Goal: Information Seeking & Learning: Learn about a topic

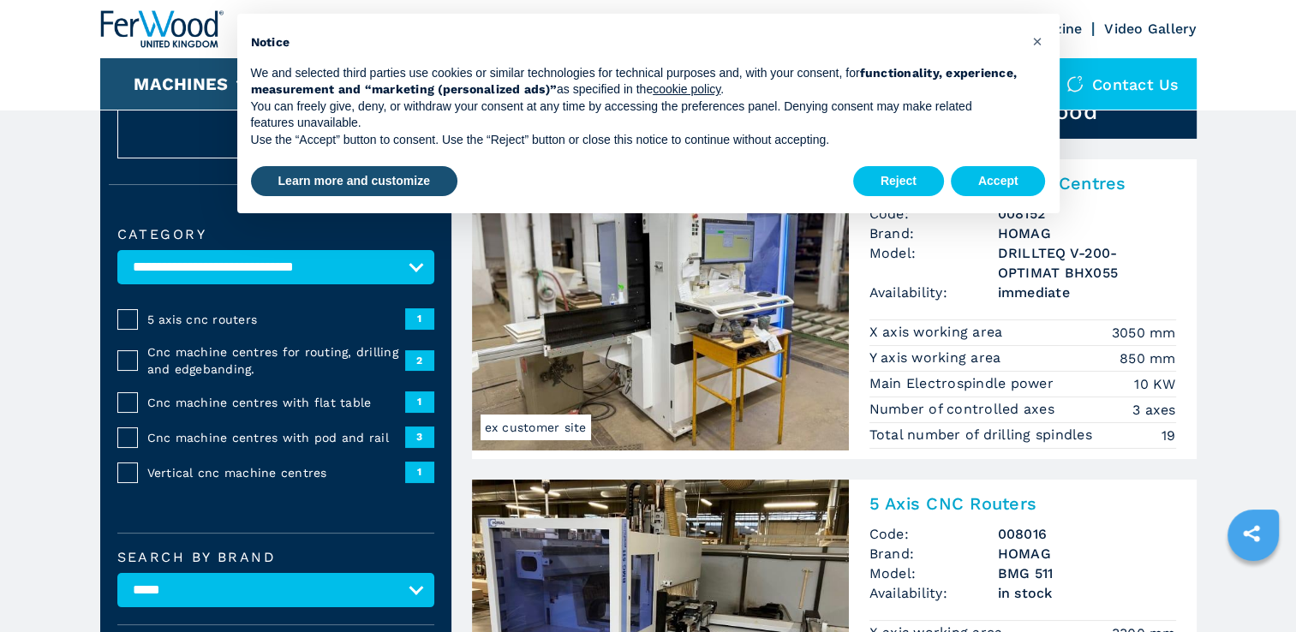
scroll to position [78, 0]
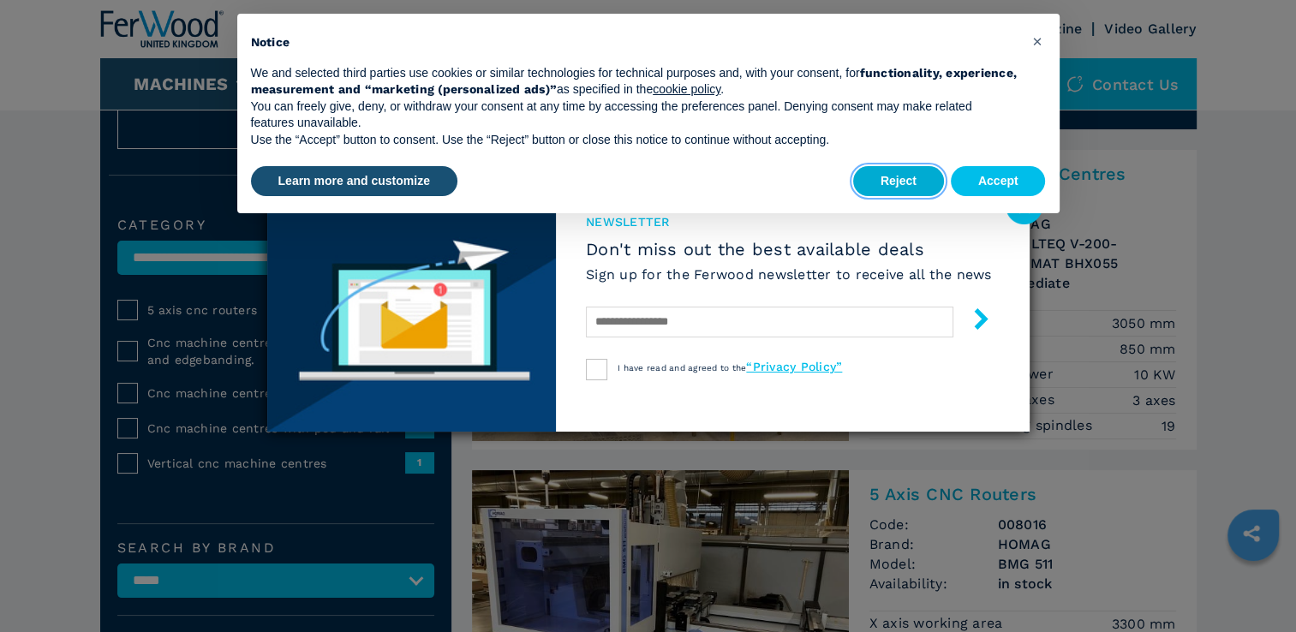
click at [916, 177] on button "Reject" at bounding box center [898, 181] width 91 height 31
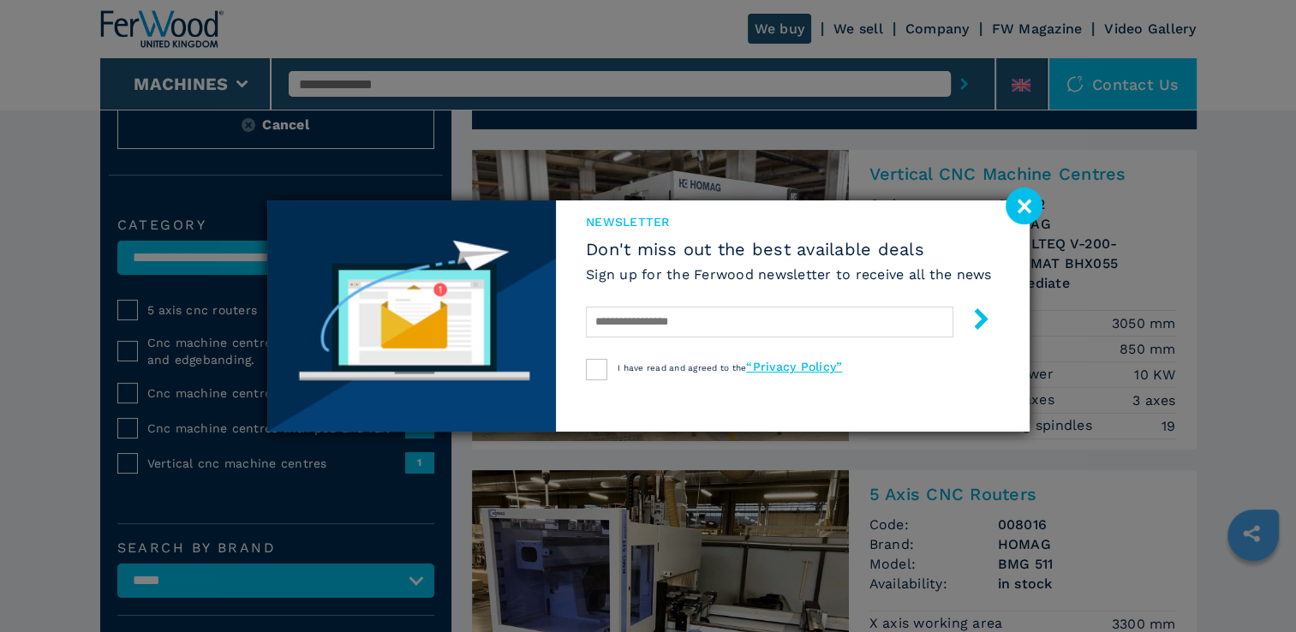
click at [1024, 201] on image at bounding box center [1024, 206] width 37 height 37
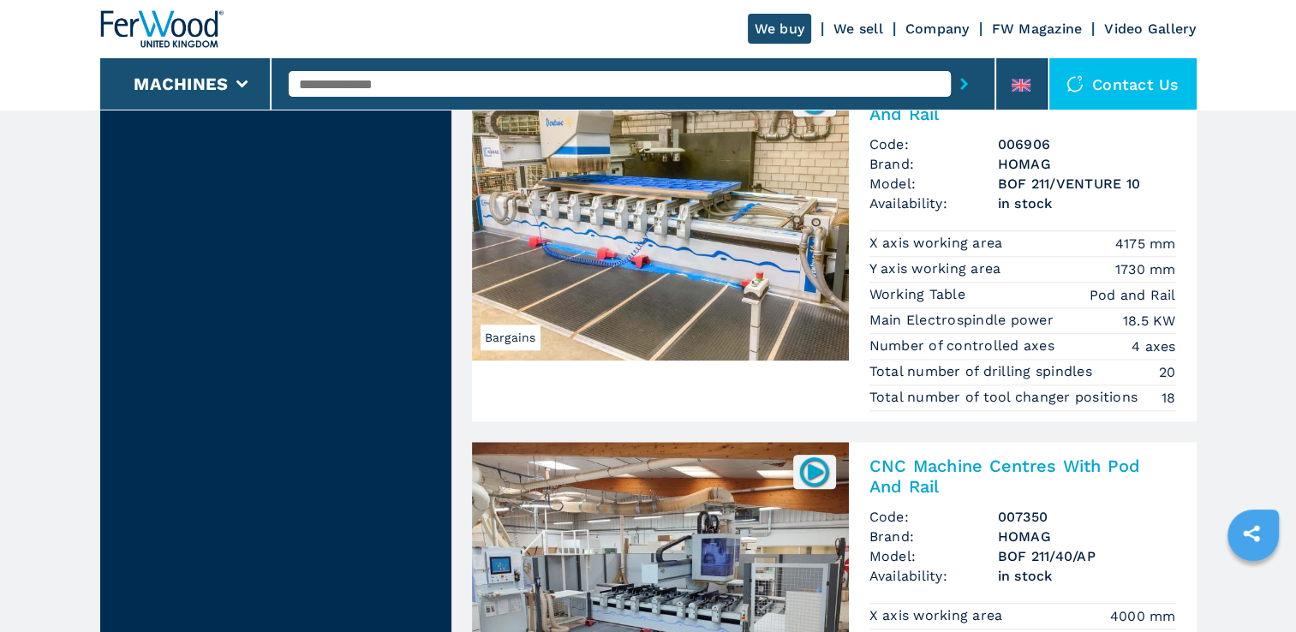
scroll to position [1730, 0]
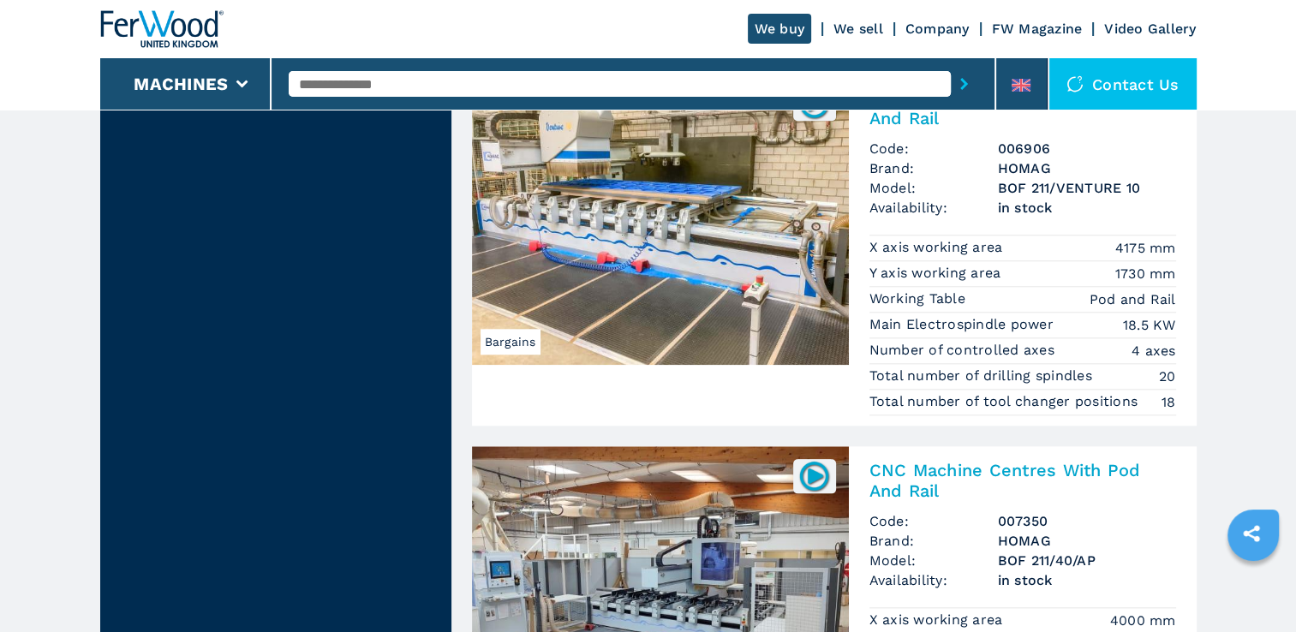
click at [720, 273] on img at bounding box center [660, 219] width 377 height 291
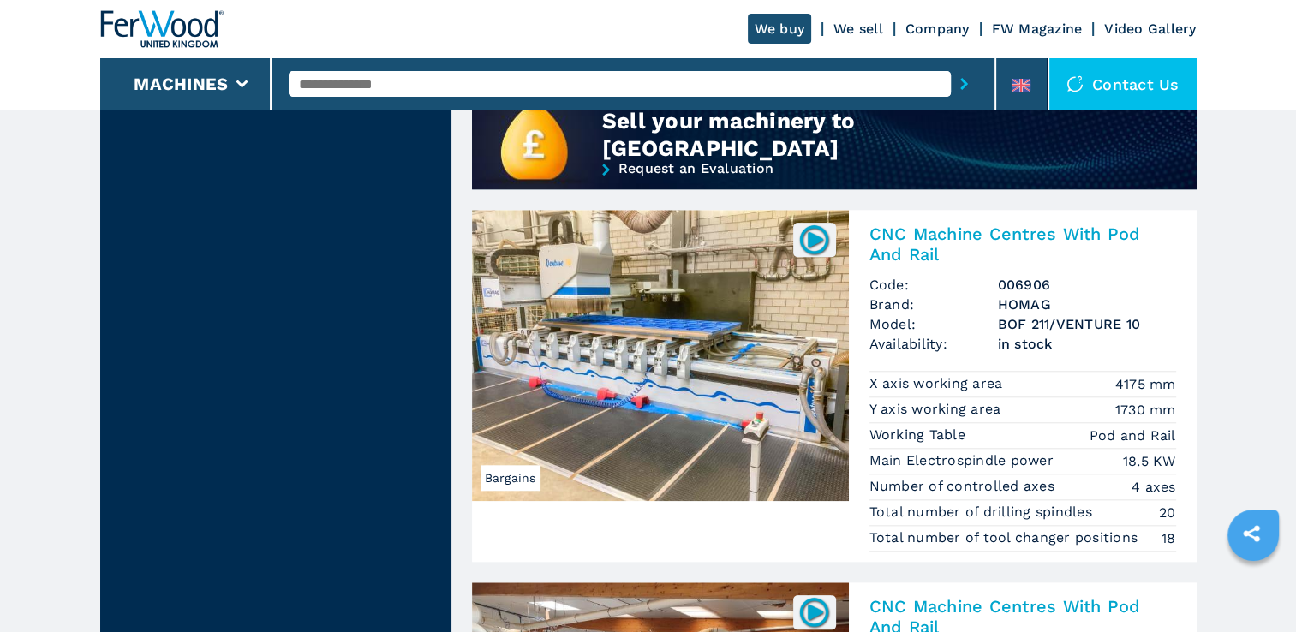
scroll to position [1589, 0]
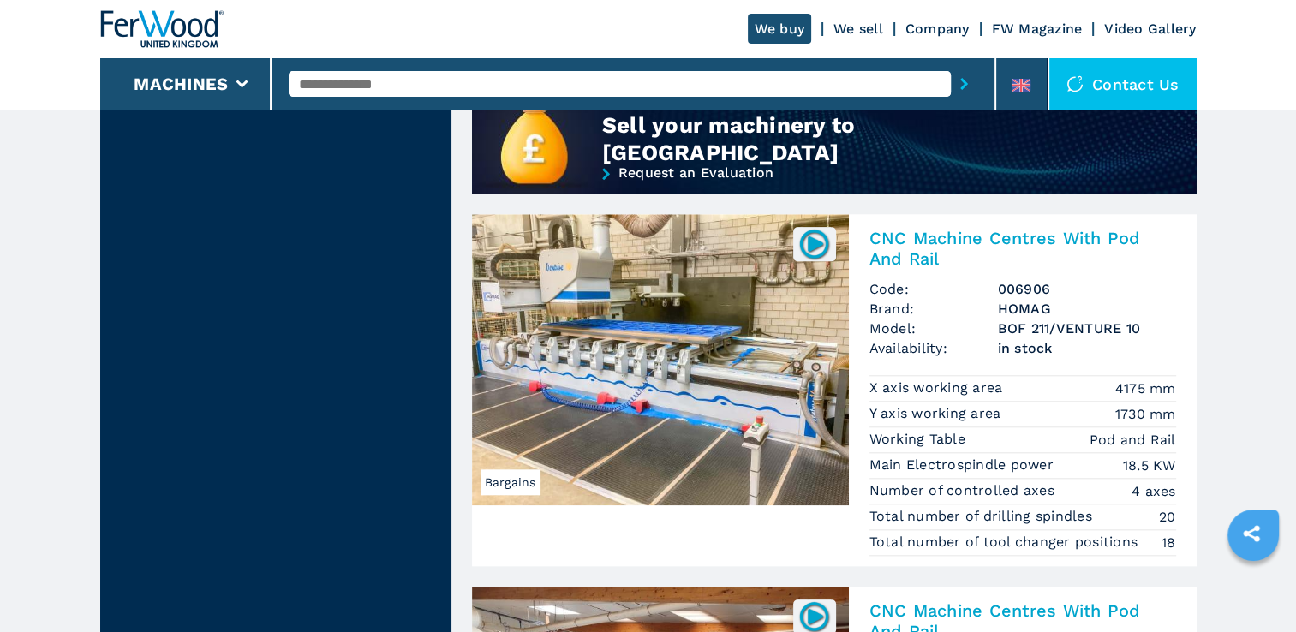
click at [910, 248] on h2 "CNC Machine Centres With Pod And Rail" at bounding box center [1022, 248] width 307 height 41
click at [816, 239] on img at bounding box center [814, 243] width 33 height 33
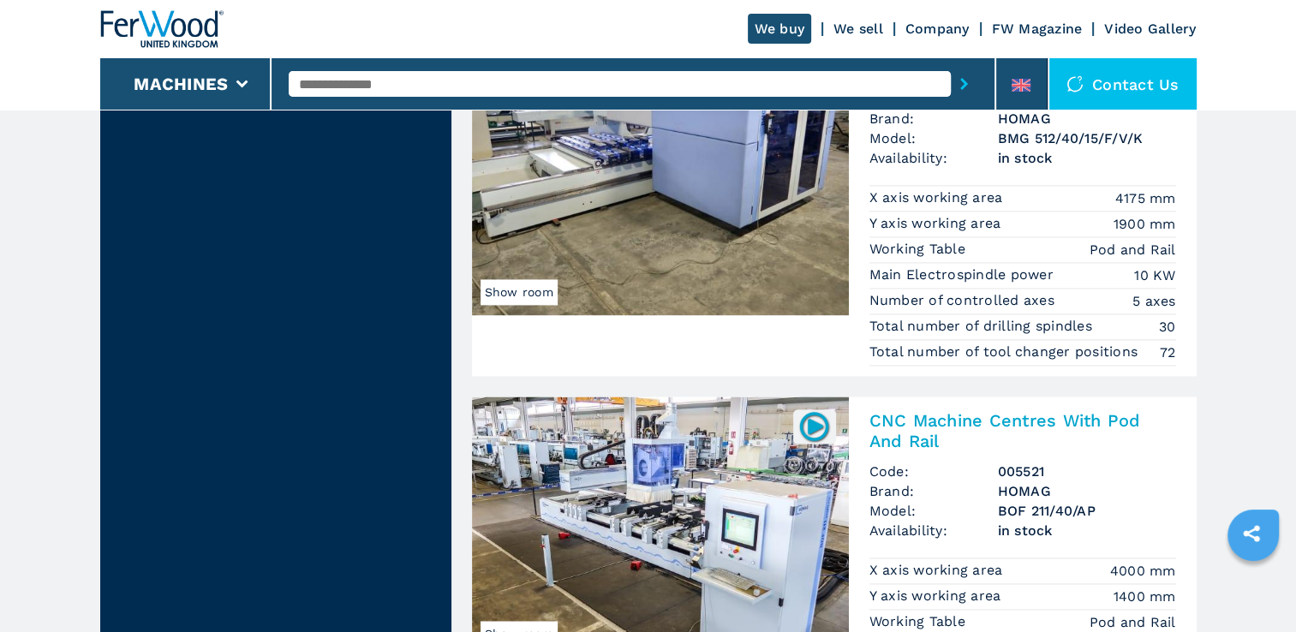
scroll to position [2547, 0]
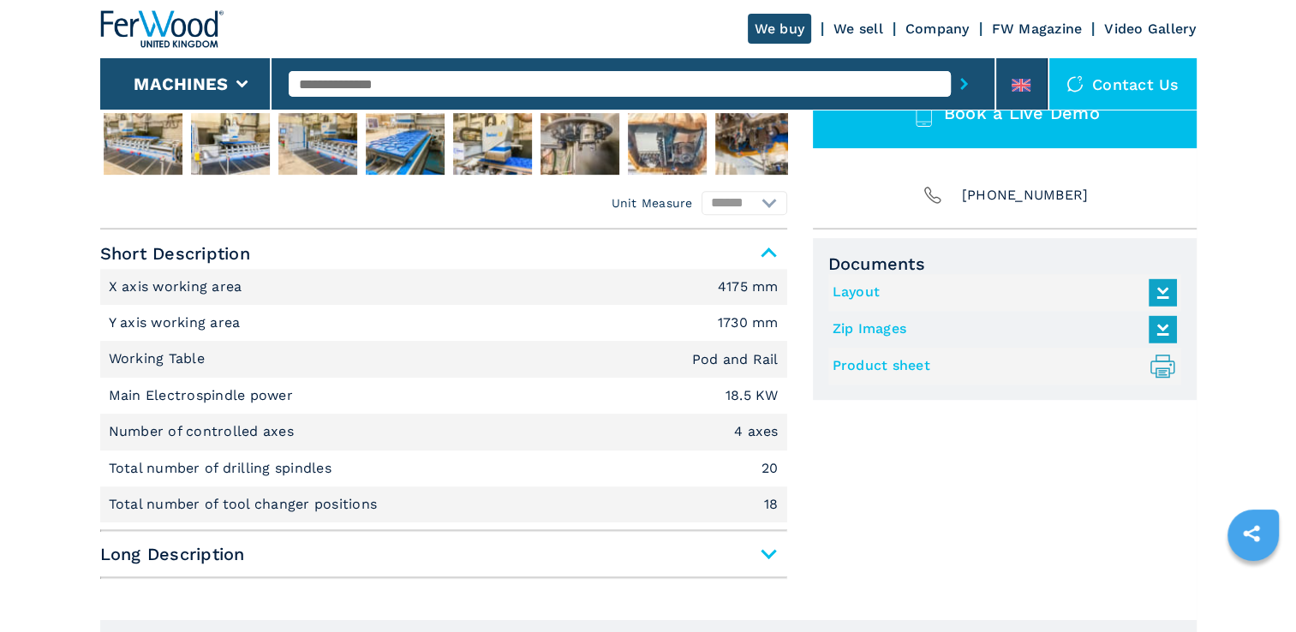
scroll to position [629, 0]
click at [941, 29] on link "Company" at bounding box center [937, 29] width 64 height 16
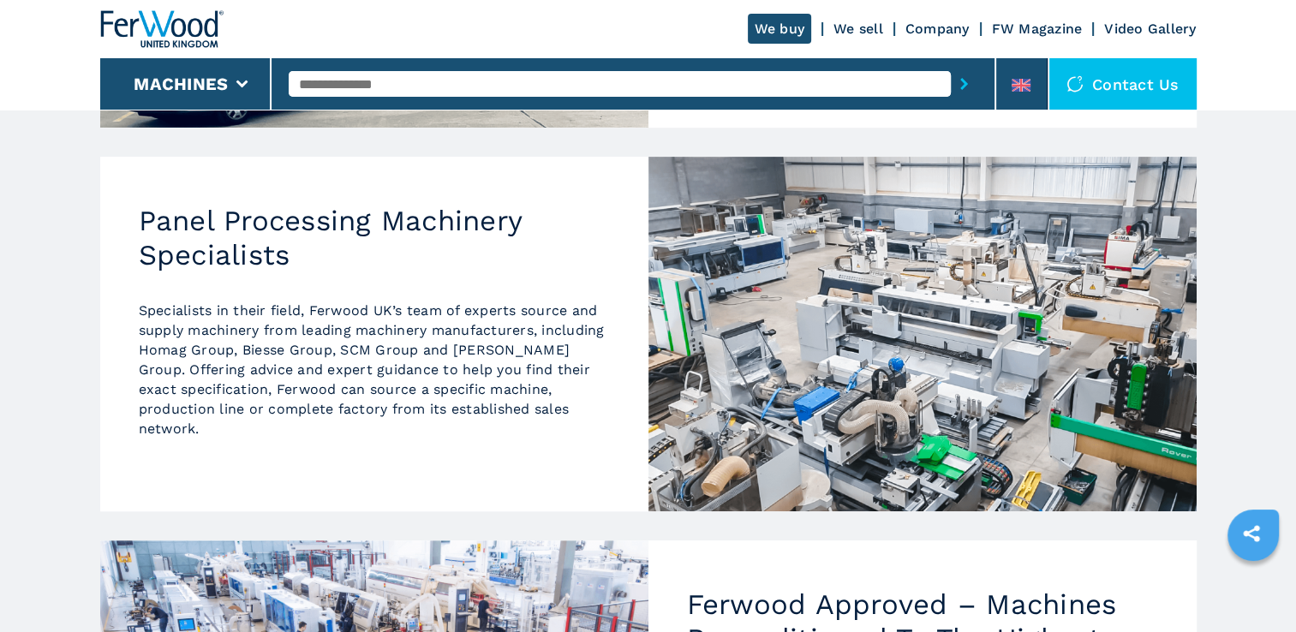
scroll to position [540, 0]
click at [857, 31] on link "We sell" at bounding box center [858, 29] width 50 height 16
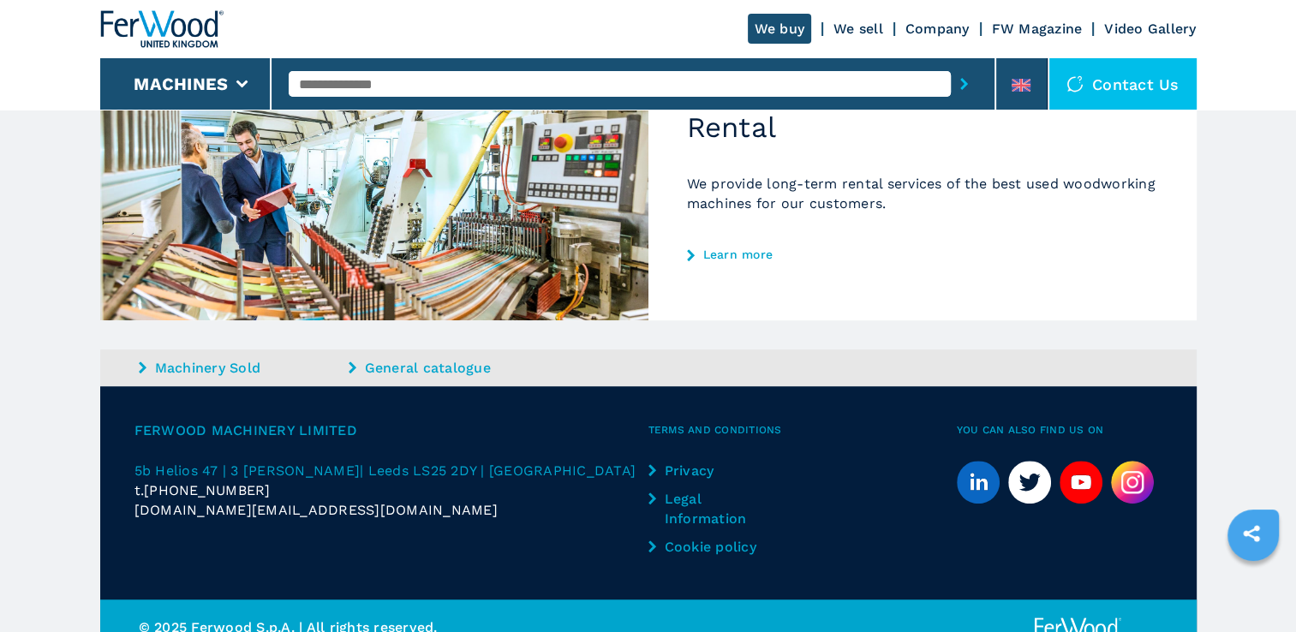
scroll to position [994, 0]
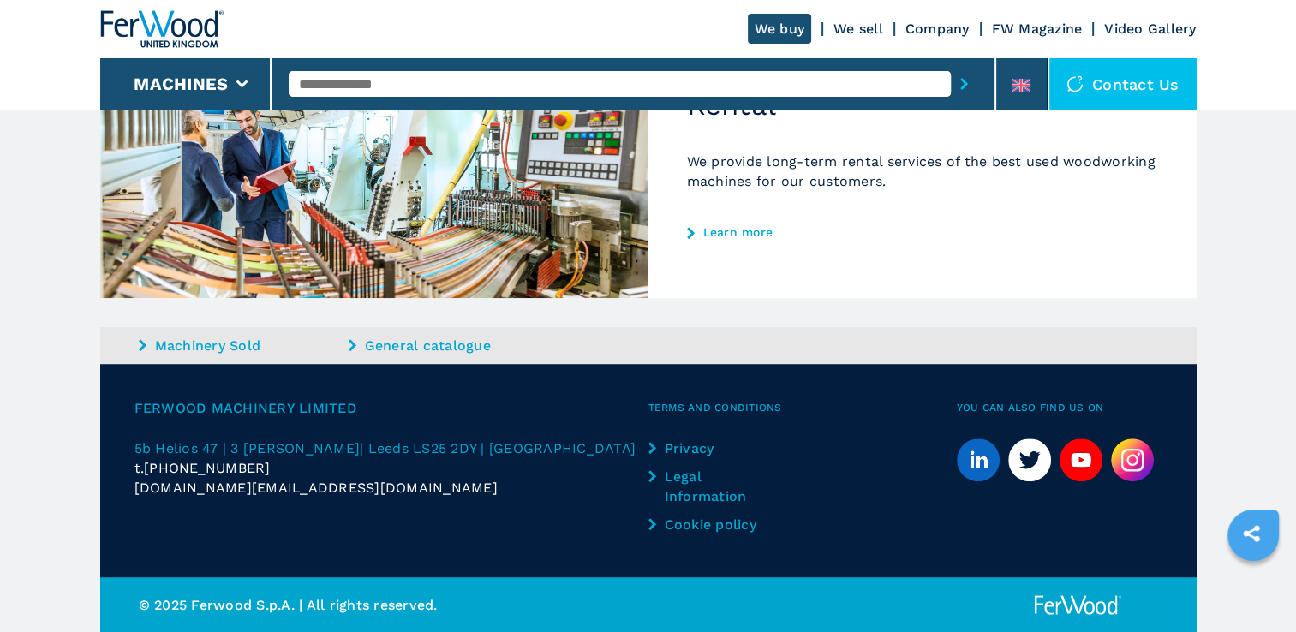
click at [402, 347] on link "General catalogue" at bounding box center [452, 346] width 206 height 20
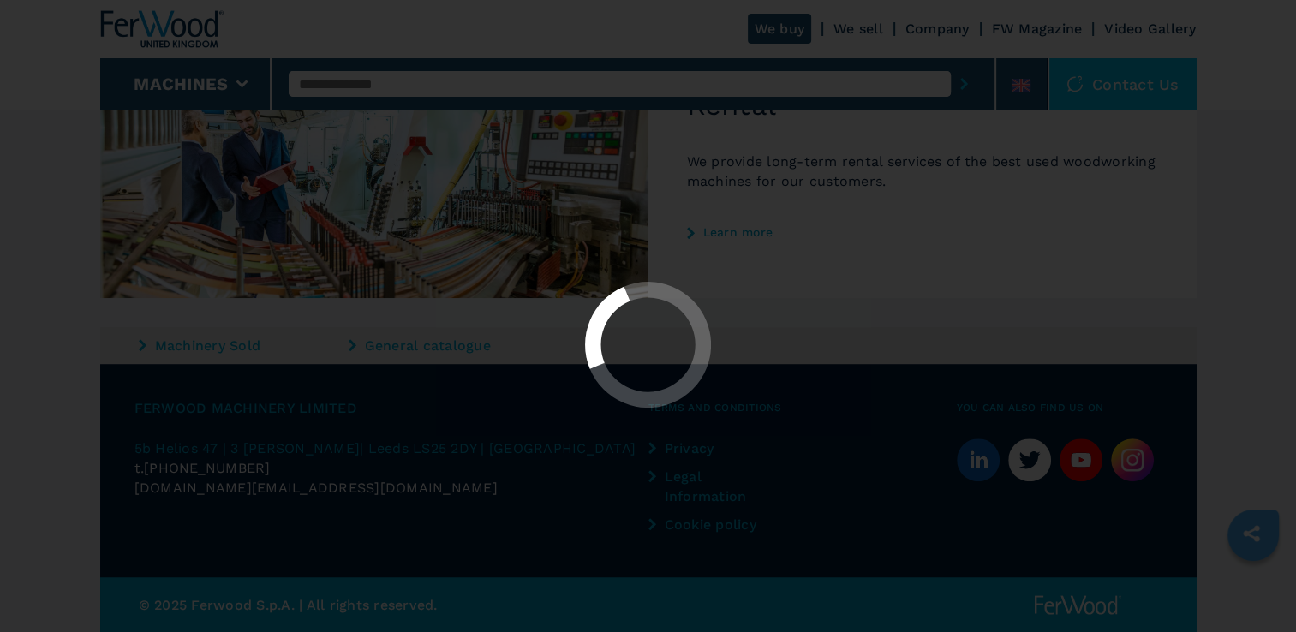
scroll to position [0, 0]
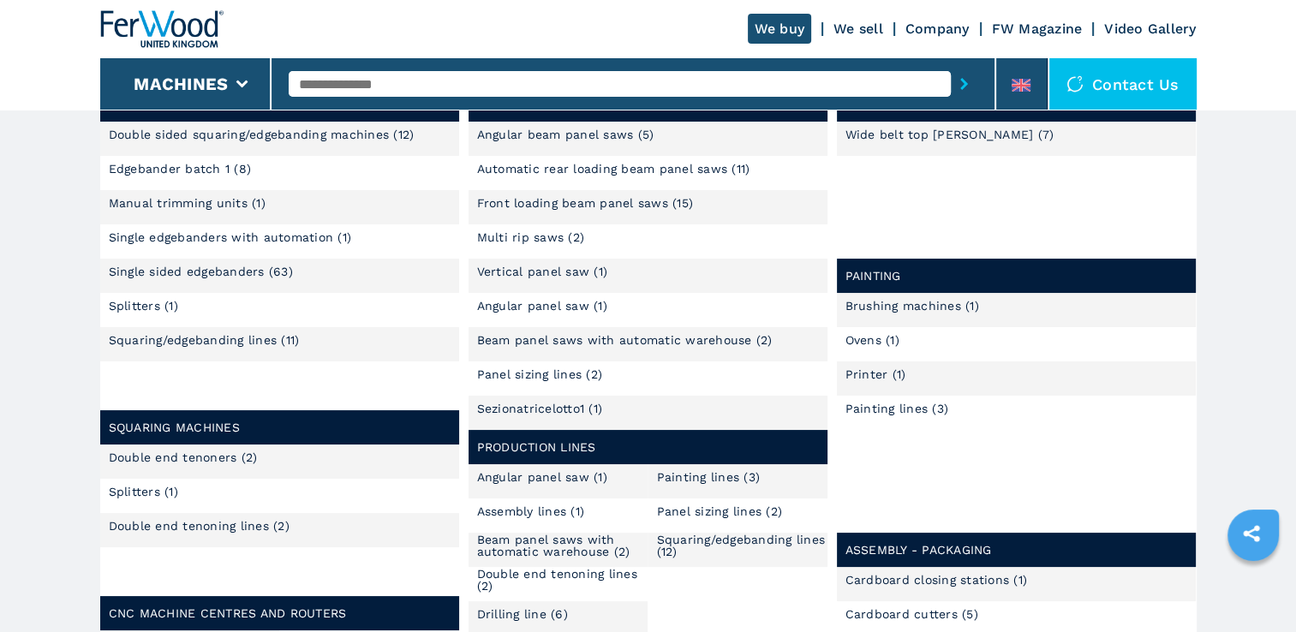
scroll to position [67, 0]
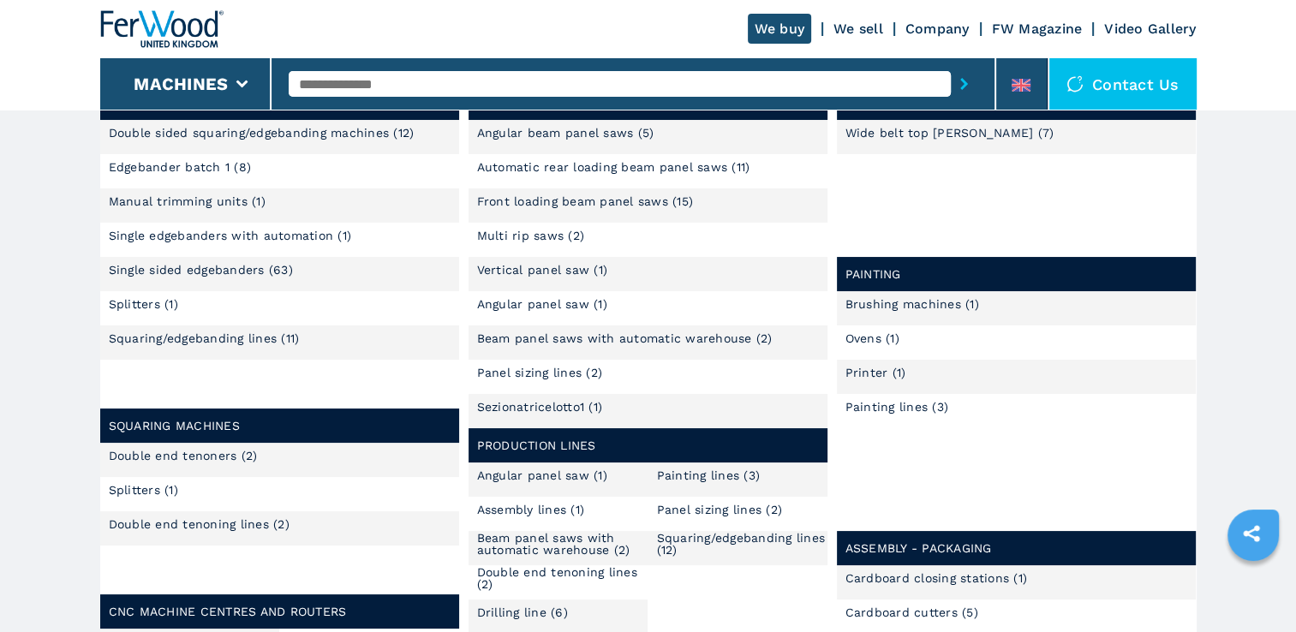
click at [170, 170] on link "Edgebander batch 1 (8)" at bounding box center [180, 167] width 143 height 12
click at [146, 168] on link "Edgebander batch 1 (8)" at bounding box center [180, 167] width 143 height 12
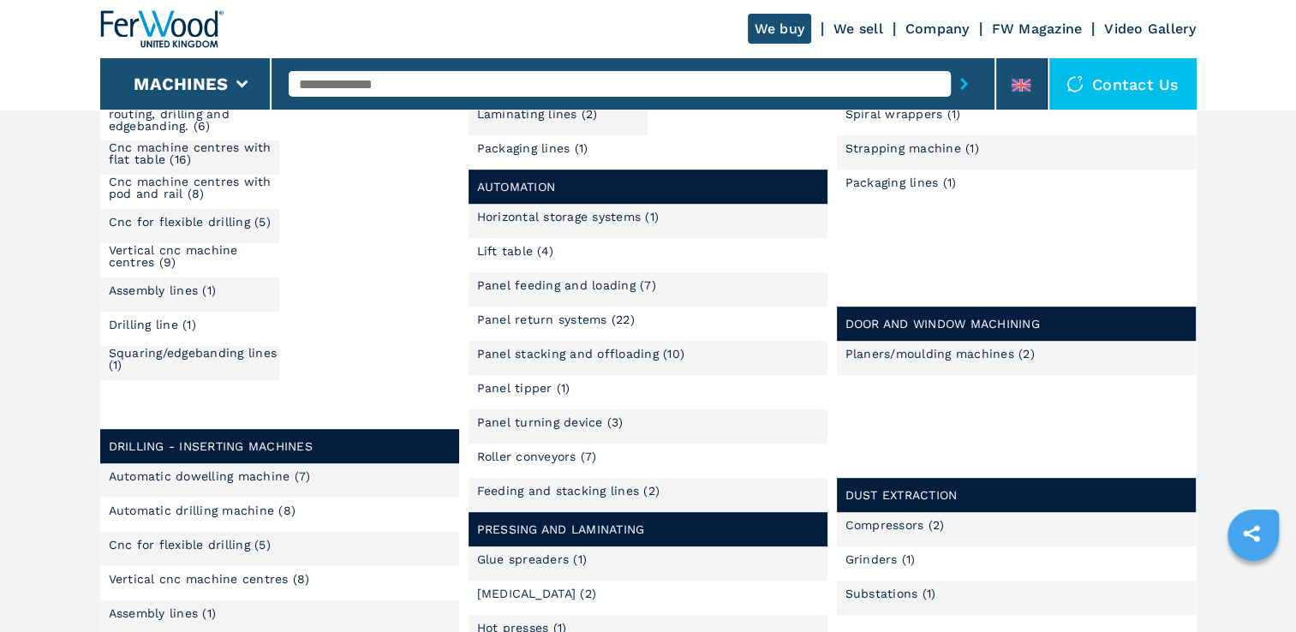
scroll to position [634, 0]
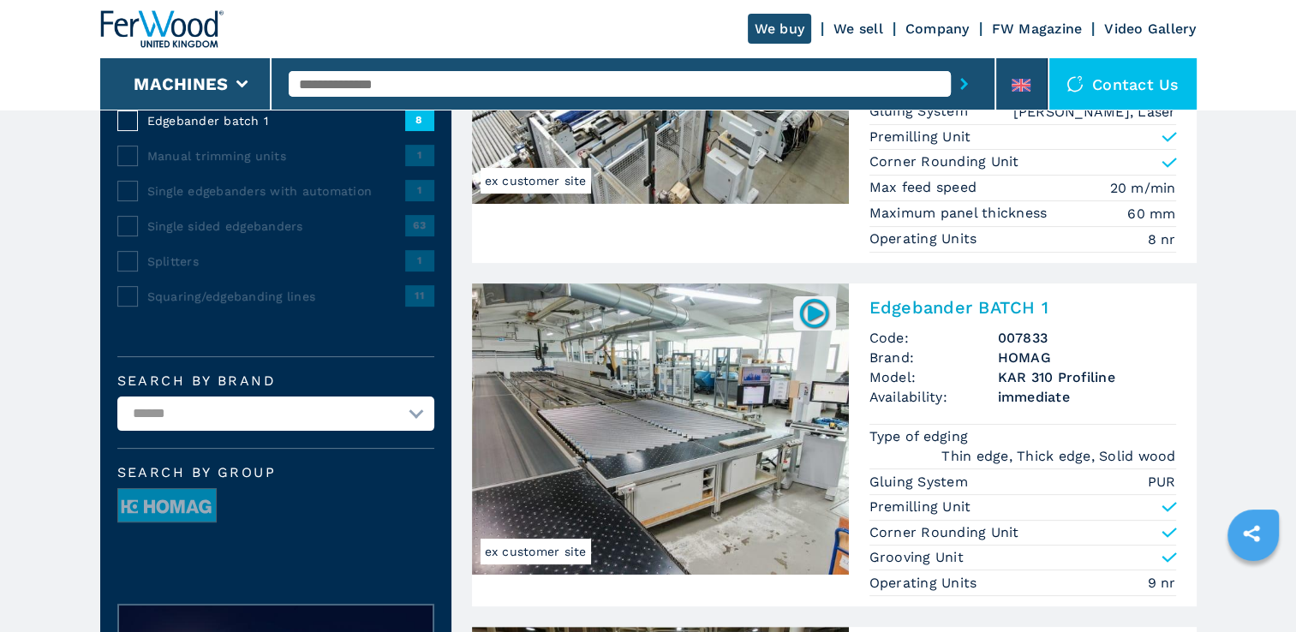
scroll to position [315, 0]
click at [813, 312] on img at bounding box center [814, 312] width 33 height 33
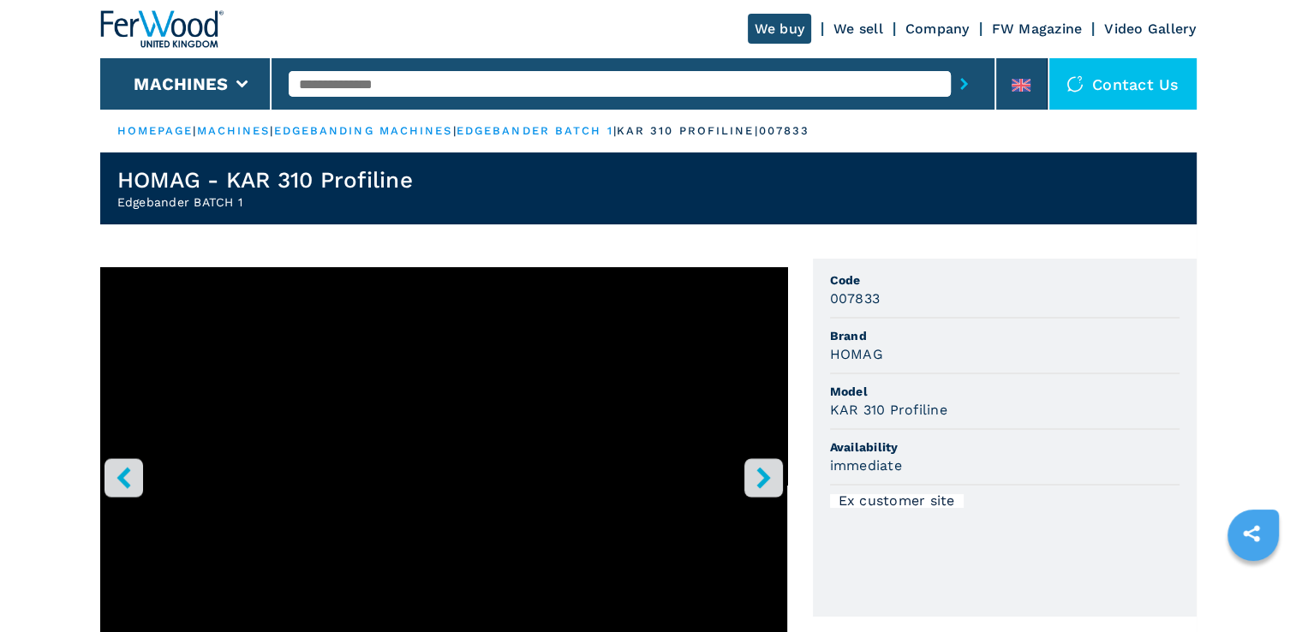
scroll to position [21, 0]
